Goal: Task Accomplishment & Management: Use online tool/utility

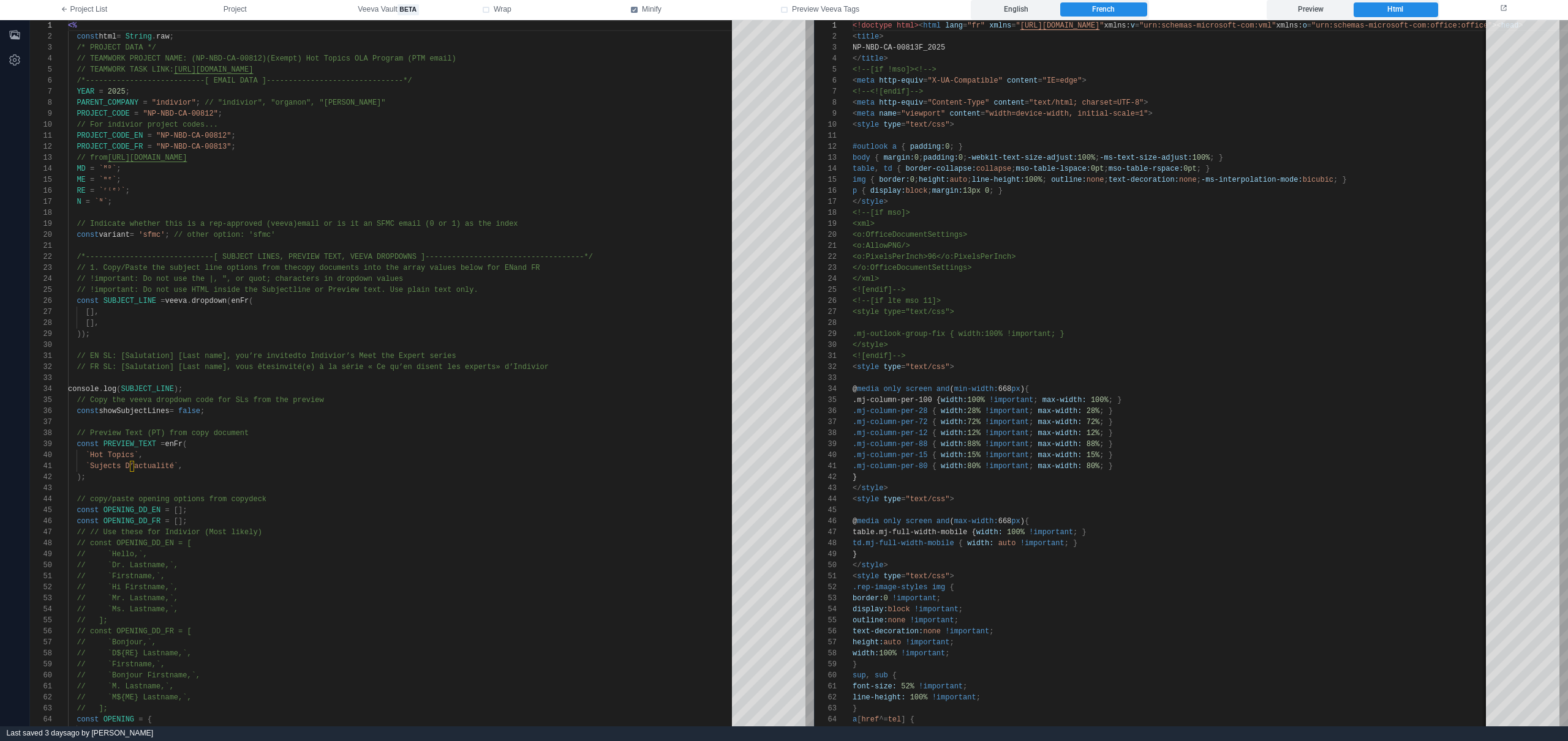
scroll to position [110, 0]
click at [248, 5] on button "Project" at bounding box center [236, 9] width 135 height 19
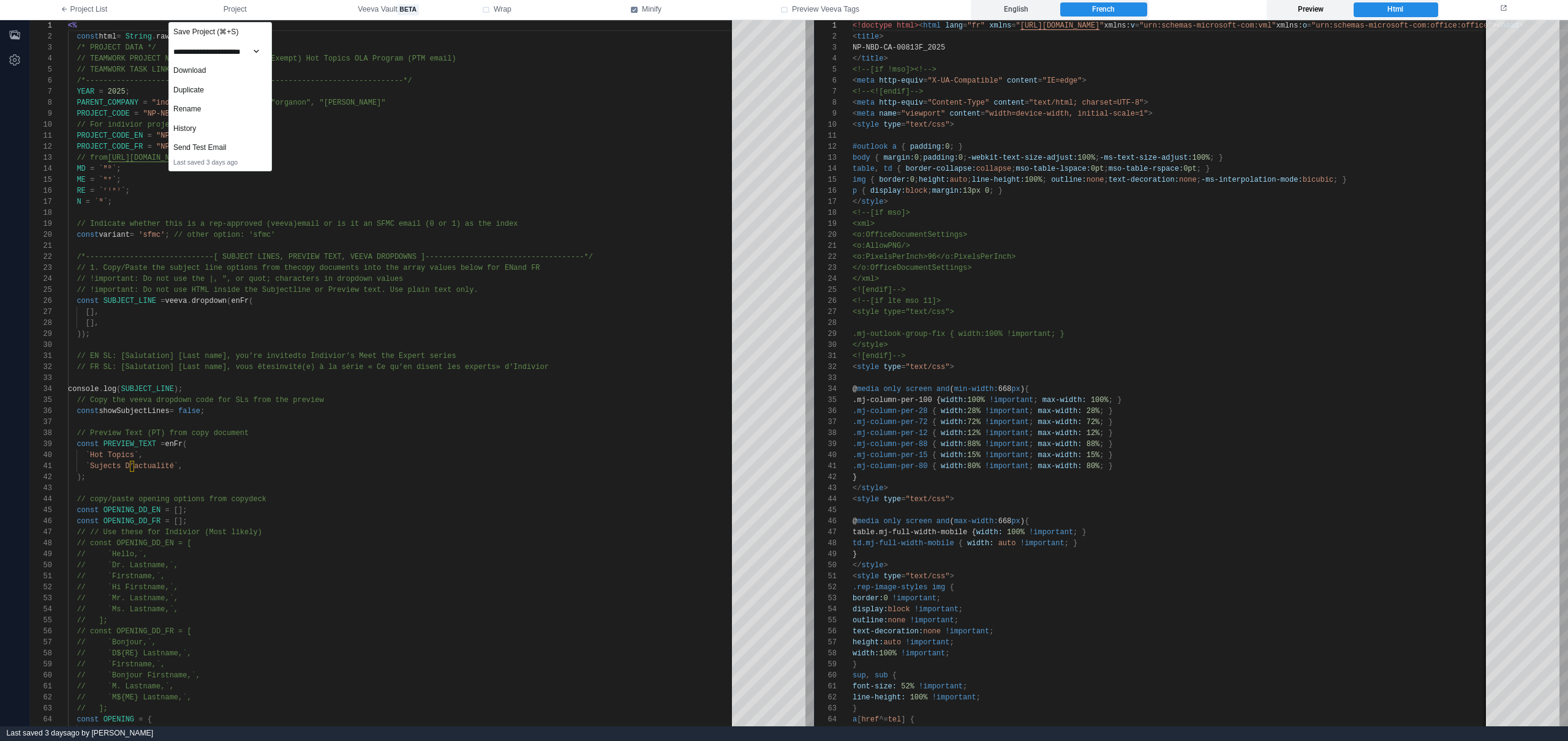
click at [1331, 8] on label "Preview" at bounding box center [1311, 10] width 84 height 15
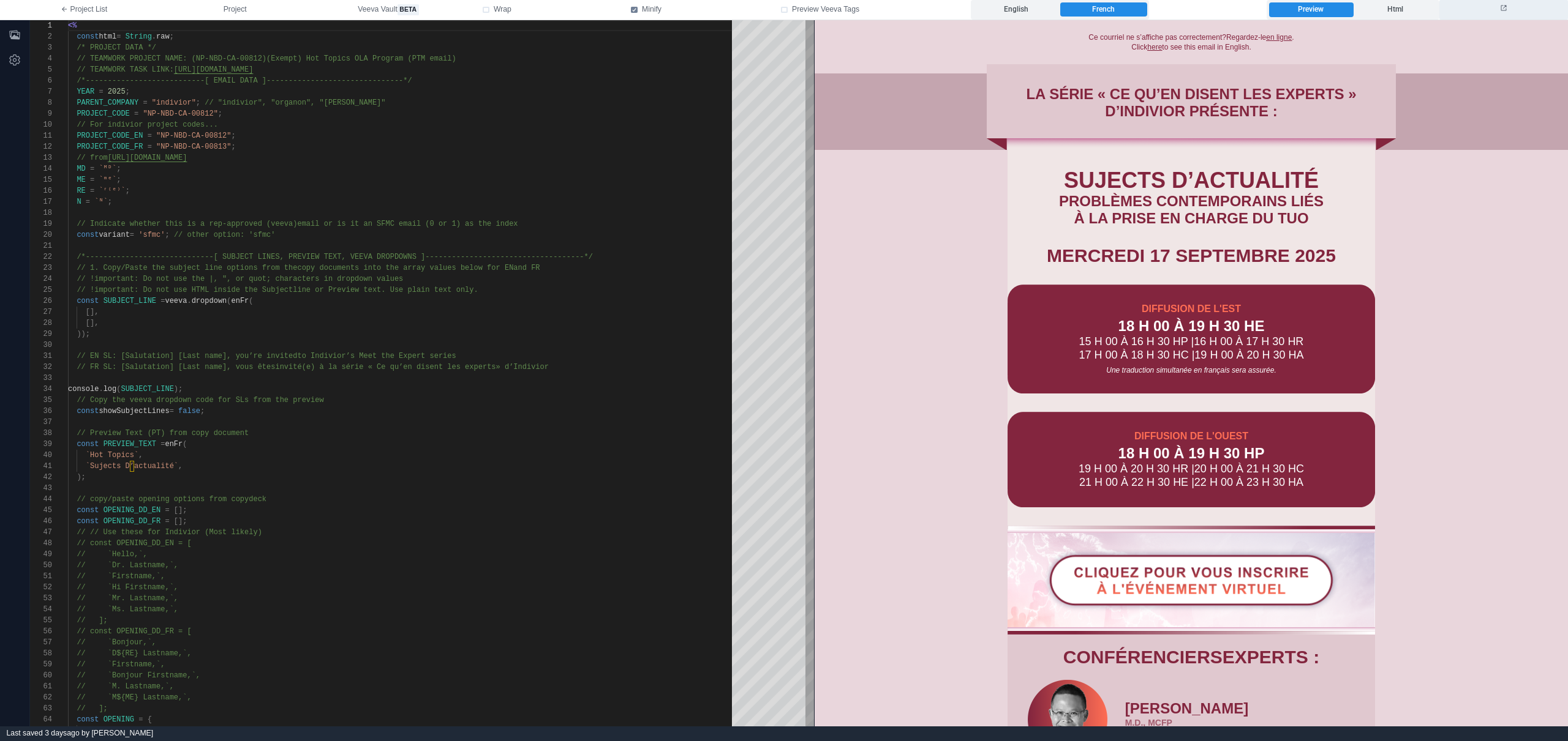
click at [1504, 17] on button at bounding box center [1503, 9] width 129 height 19
click at [1025, 12] on label "English" at bounding box center [1016, 10] width 86 height 15
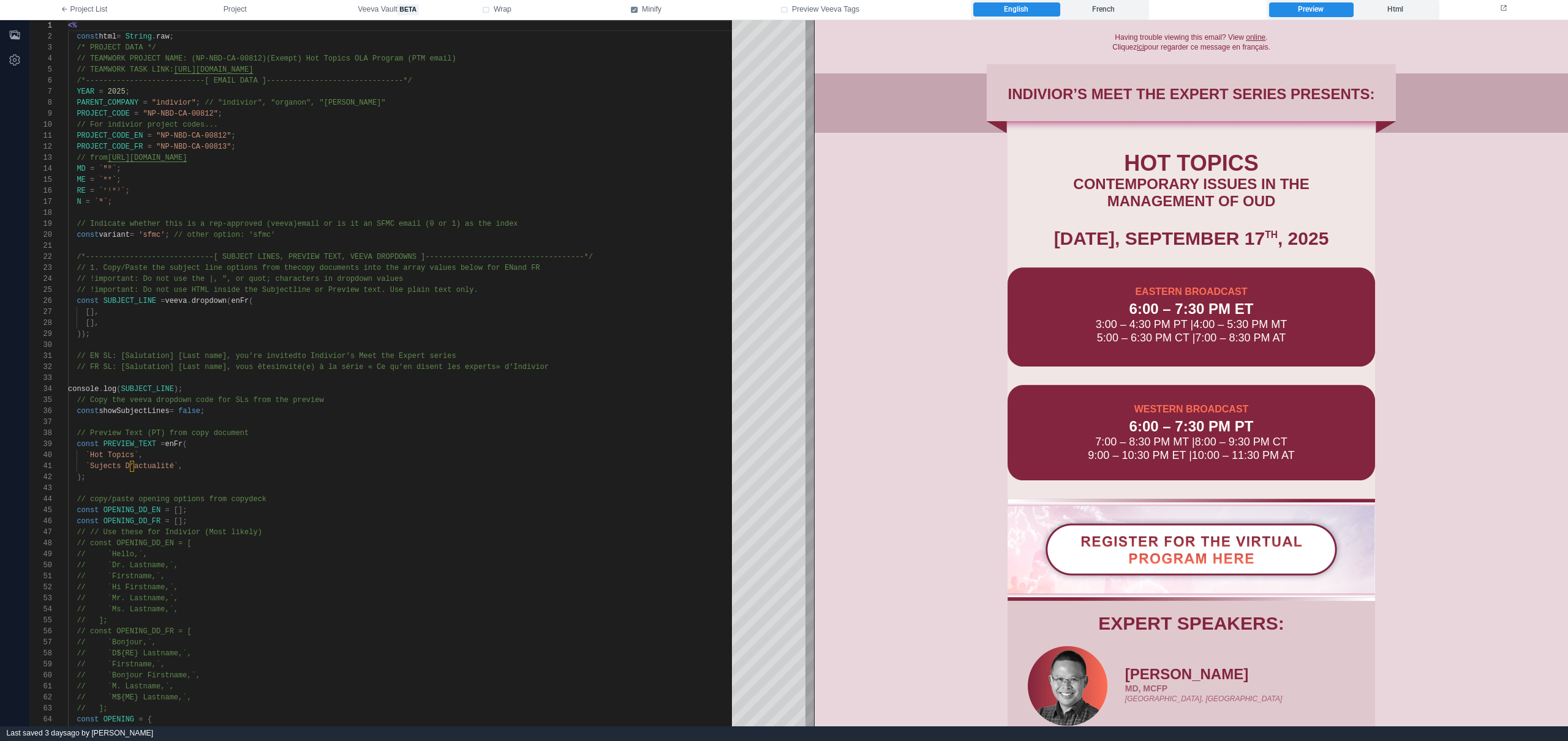
click at [1256, 553] on img at bounding box center [1191, 549] width 302 height 63
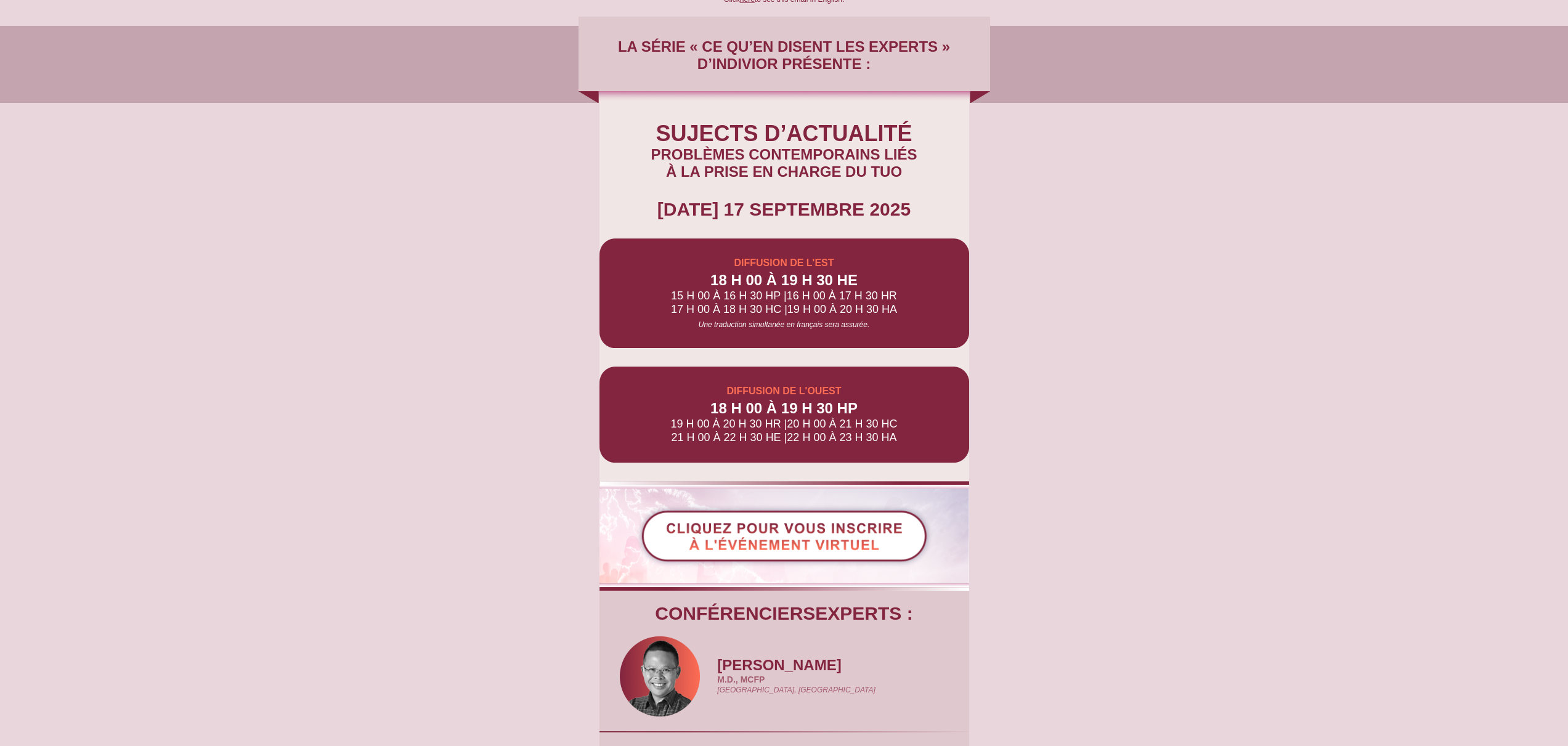
scroll to position [41, 0]
